Goal: Information Seeking & Learning: Learn about a topic

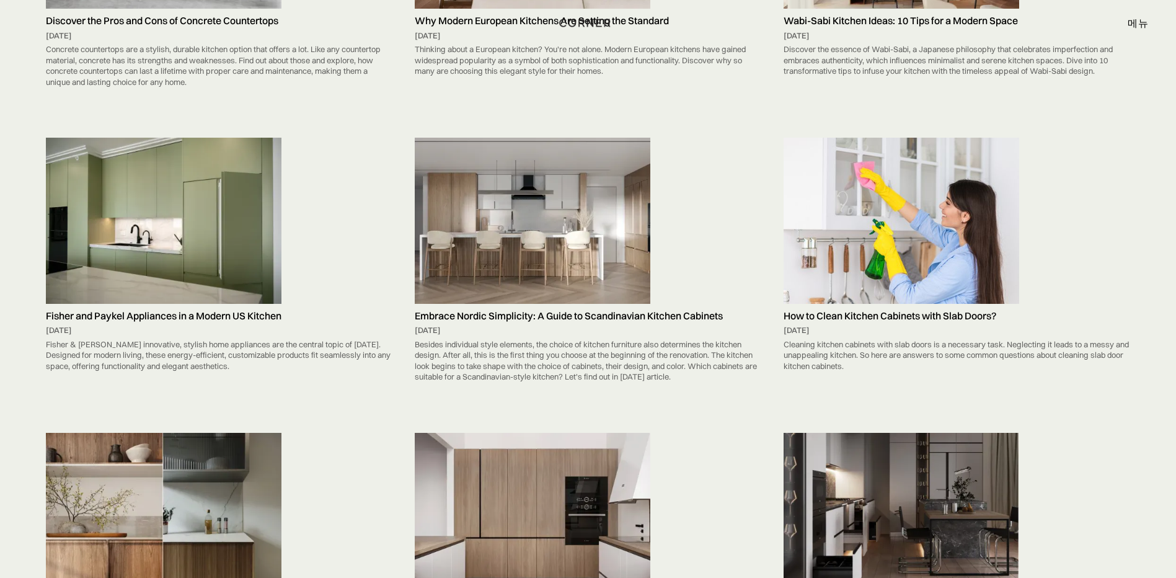
scroll to position [3543, 0]
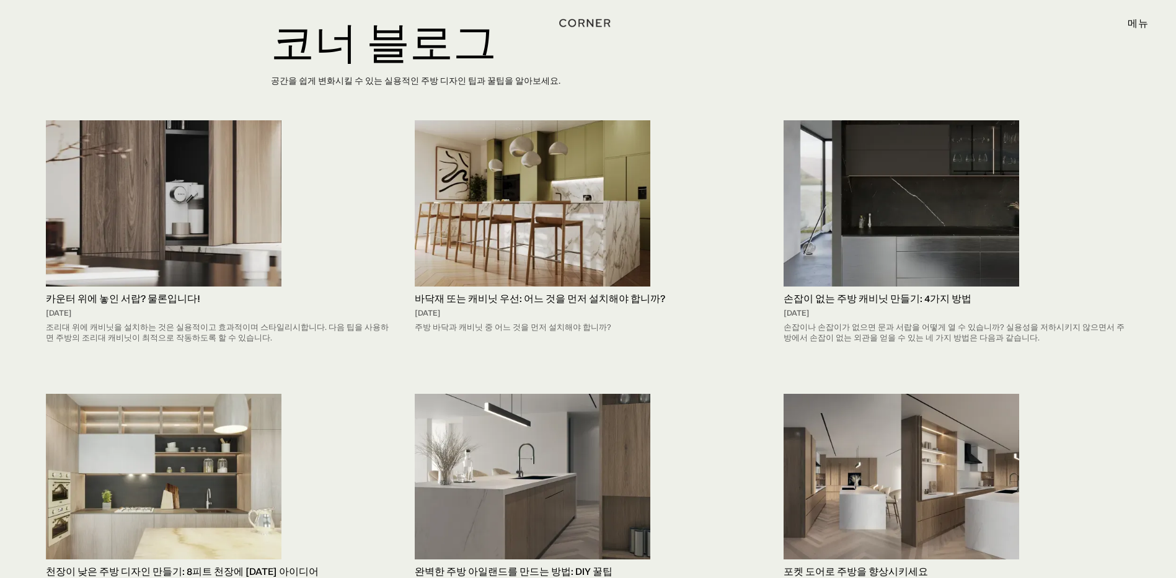
scroll to position [248, 0]
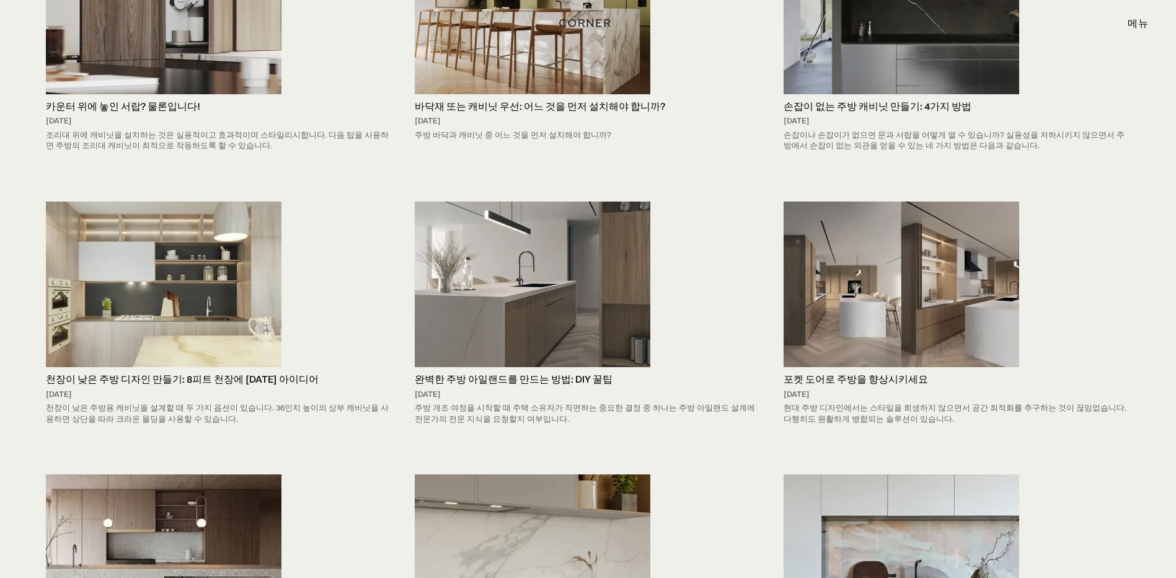
click at [828, 377] on h5 "포켓 도어로 주방을 향상시키세요" at bounding box center [956, 379] width 346 height 12
click at [493, 380] on h5 "완벽한 주방 아일랜드를 만드는 방법: DIY 꿀팁" at bounding box center [588, 379] width 346 height 12
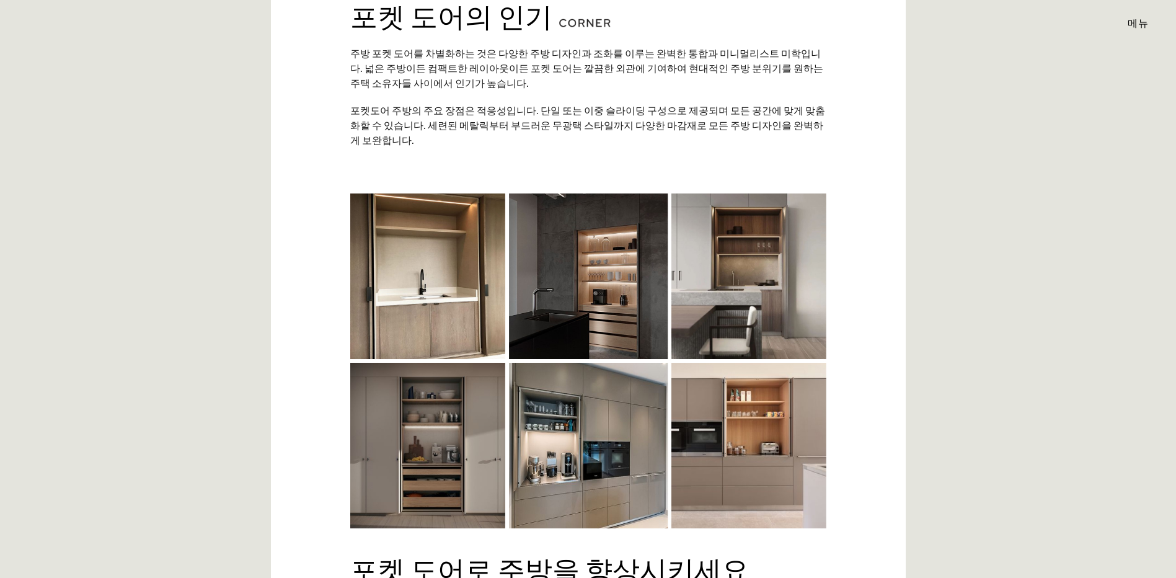
scroll to position [2355, 0]
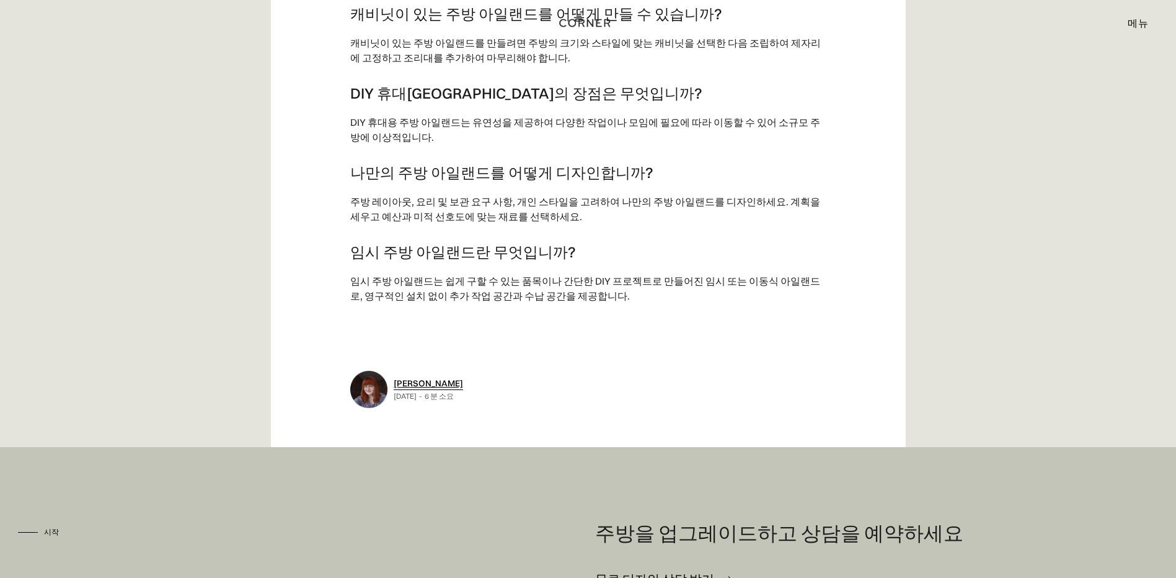
scroll to position [4339, 0]
